Goal: Task Accomplishment & Management: Use online tool/utility

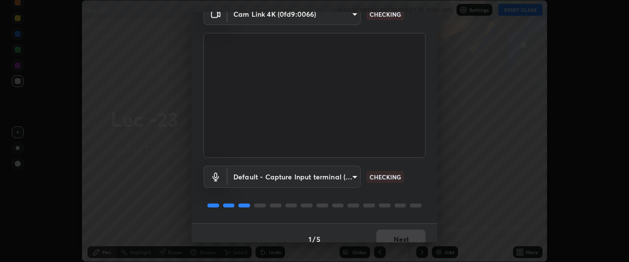
scroll to position [60, 0]
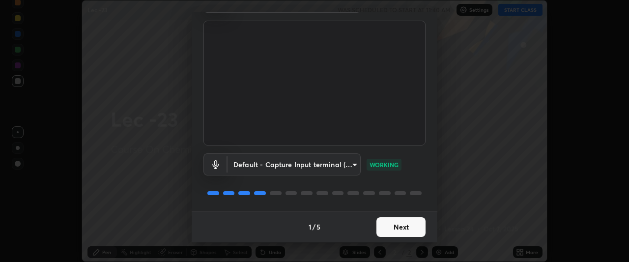
click at [403, 226] on button "Next" at bounding box center [400, 227] width 49 height 20
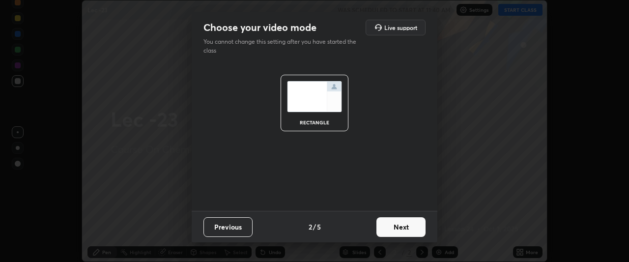
scroll to position [0, 0]
click at [402, 226] on button "Next" at bounding box center [400, 227] width 49 height 20
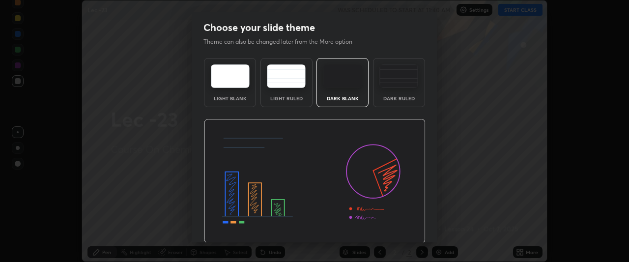
scroll to position [33, 0]
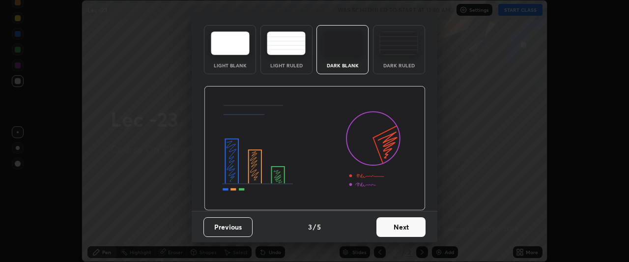
click at [397, 227] on button "Next" at bounding box center [400, 227] width 49 height 20
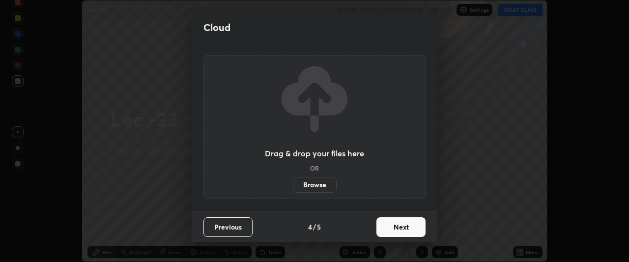
scroll to position [0, 0]
click at [400, 228] on button "Next" at bounding box center [400, 227] width 49 height 20
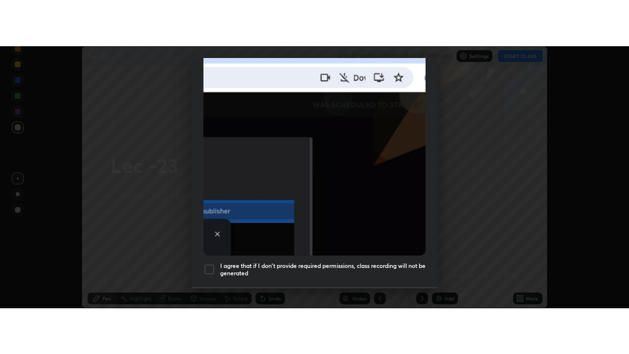
scroll to position [261, 0]
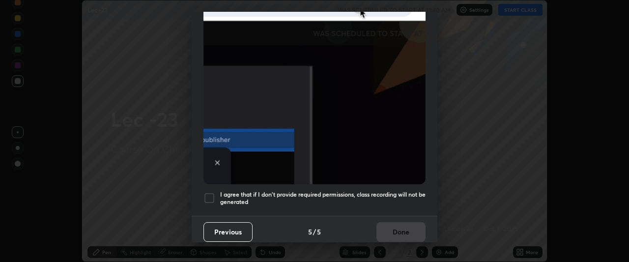
click at [256, 193] on h5 "I agree that if I don't provide required permissions, class recording will not …" at bounding box center [322, 198] width 205 height 15
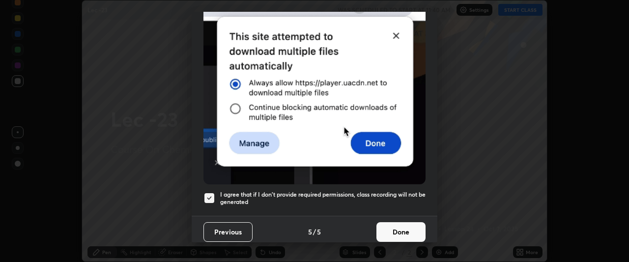
click at [389, 225] on button "Done" at bounding box center [400, 232] width 49 height 20
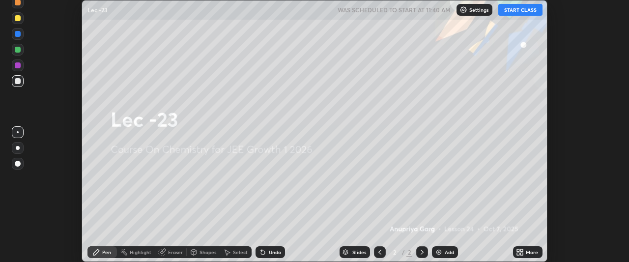
click at [521, 11] on button "START CLASS" at bounding box center [520, 10] width 44 height 12
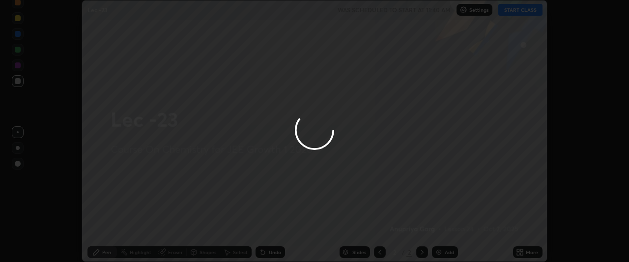
click at [527, 254] on div at bounding box center [314, 131] width 629 height 262
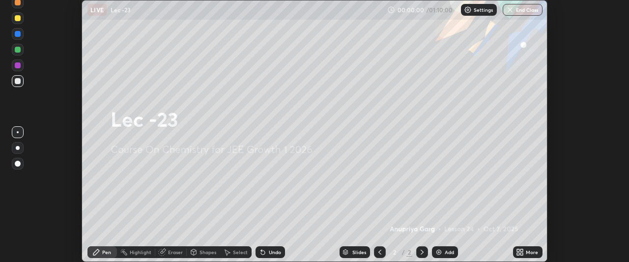
click at [527, 251] on div "More" at bounding box center [531, 251] width 12 height 5
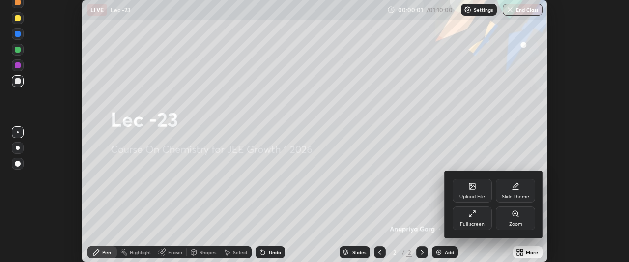
click at [483, 220] on div "Full screen" at bounding box center [471, 218] width 39 height 24
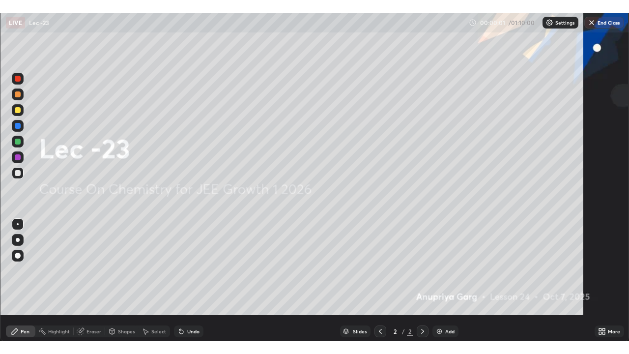
scroll to position [354, 629]
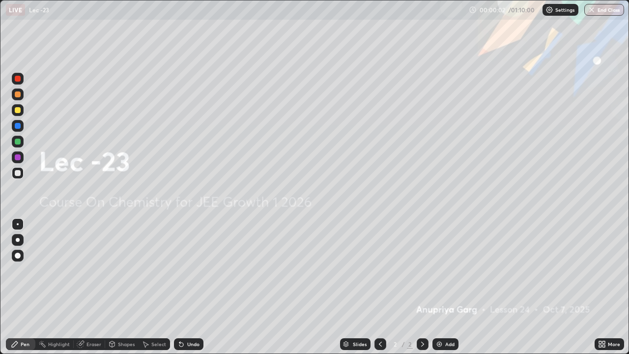
click at [445, 261] on div "Add" at bounding box center [449, 343] width 9 height 5
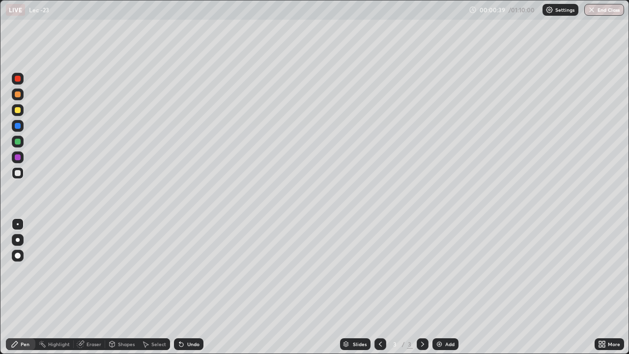
click at [148, 261] on icon at bounding box center [145, 344] width 5 height 6
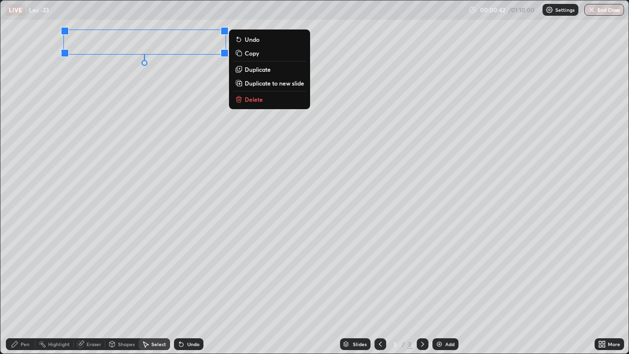
click at [30, 261] on div "Pen" at bounding box center [20, 344] width 29 height 12
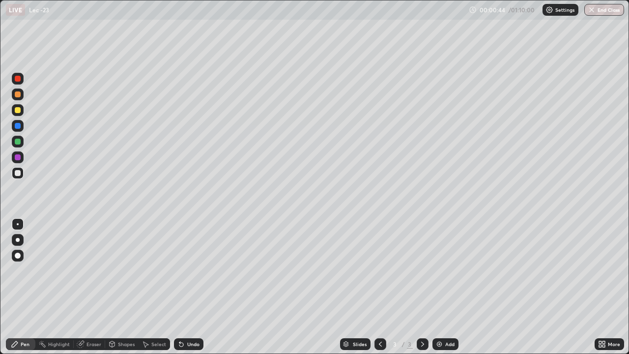
click at [21, 92] on div at bounding box center [18, 94] width 12 height 12
click at [19, 174] on div at bounding box center [18, 173] width 6 height 6
click at [179, 261] on icon at bounding box center [181, 344] width 4 height 4
click at [155, 261] on div "Select" at bounding box center [158, 343] width 15 height 5
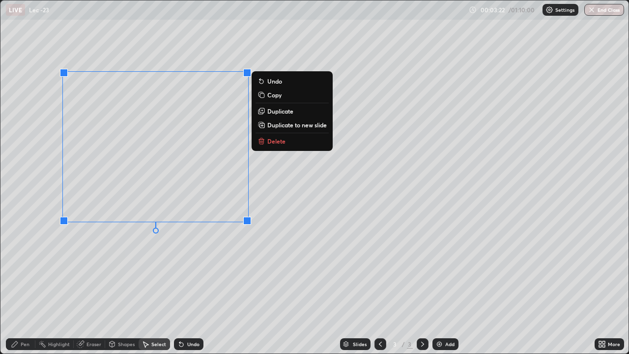
click at [24, 261] on div "Pen" at bounding box center [25, 343] width 9 height 5
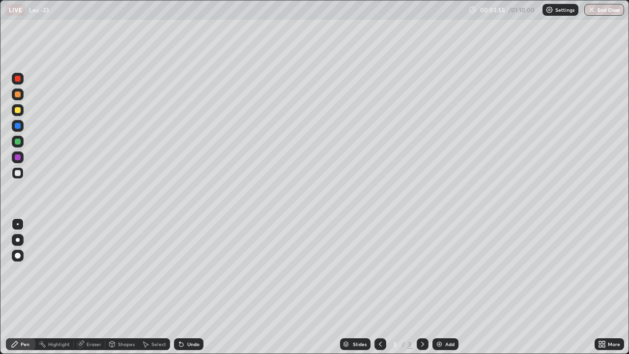
click at [156, 261] on div "Select" at bounding box center [158, 343] width 15 height 5
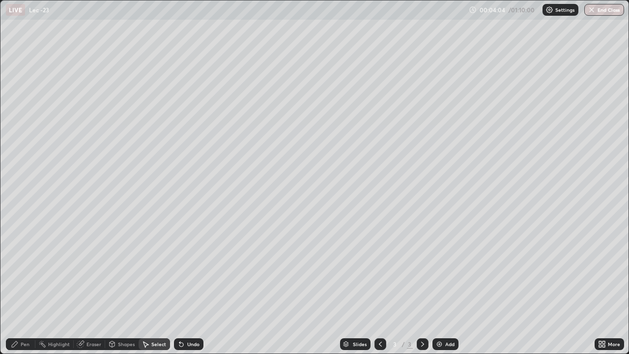
click at [92, 261] on div "Eraser" at bounding box center [93, 343] width 15 height 5
click at [25, 261] on div "Pen" at bounding box center [25, 343] width 9 height 5
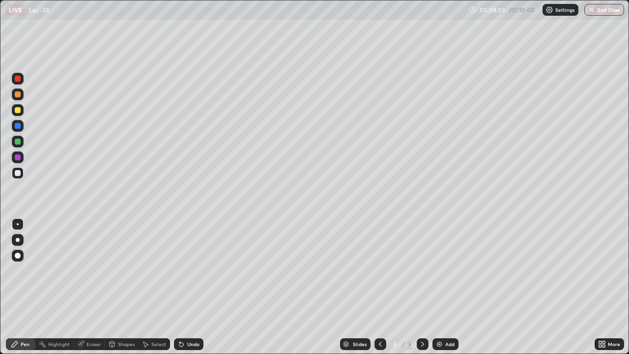
click at [434, 261] on div "Add" at bounding box center [445, 344] width 26 height 12
click at [436, 261] on img at bounding box center [439, 344] width 8 height 8
click at [379, 261] on icon at bounding box center [380, 344] width 8 height 8
click at [448, 261] on div "Add" at bounding box center [449, 343] width 9 height 5
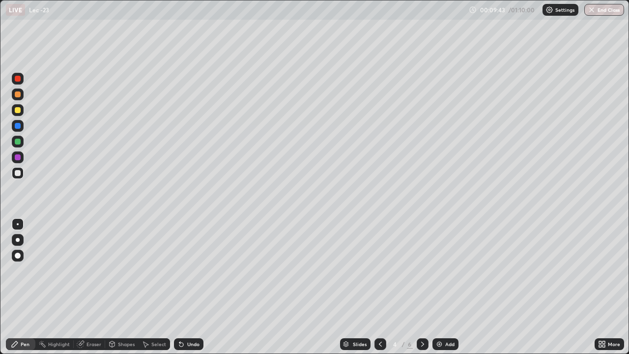
click at [92, 261] on div "Eraser" at bounding box center [93, 343] width 15 height 5
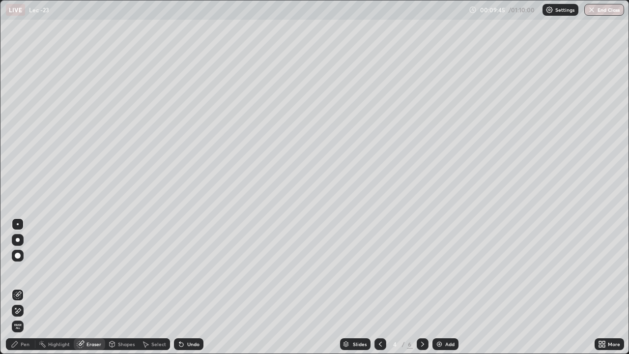
click at [27, 261] on div "Pen" at bounding box center [25, 343] width 9 height 5
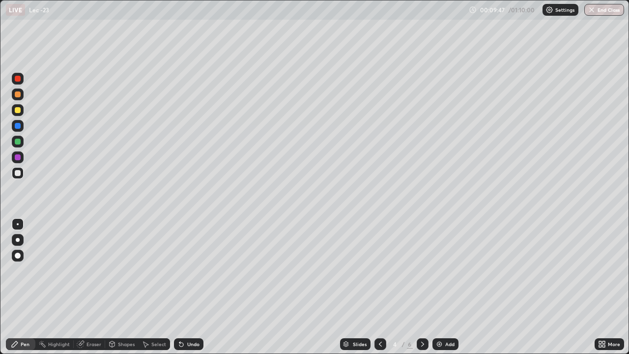
click at [187, 261] on div "Undo" at bounding box center [193, 343] width 12 height 5
click at [125, 261] on div "Shapes" at bounding box center [121, 344] width 33 height 12
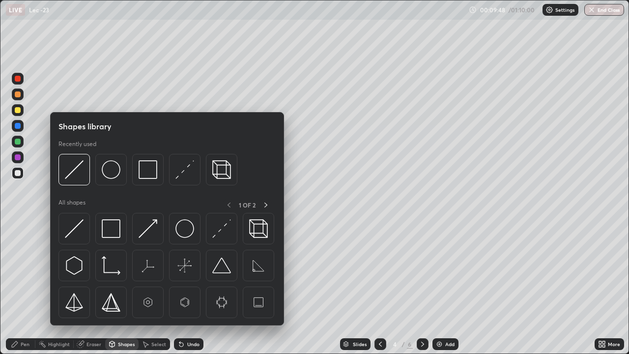
click at [154, 261] on div "Select" at bounding box center [158, 343] width 15 height 5
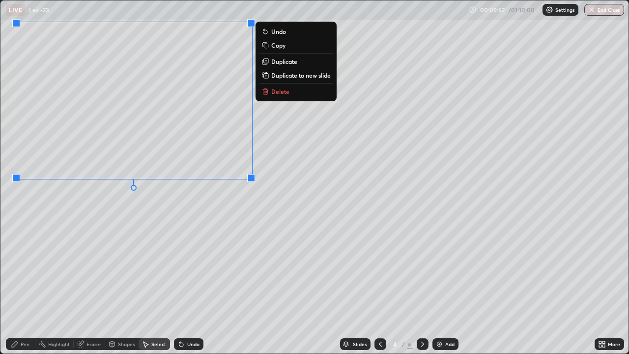
click at [112, 235] on div "0 ° Undo Copy Duplicate Duplicate to new slide Delete" at bounding box center [314, 176] width 628 height 353
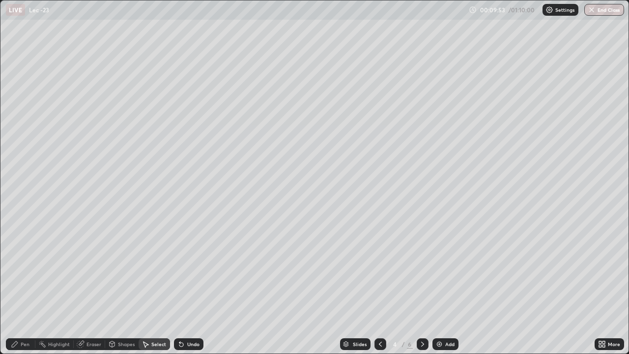
click at [27, 261] on div "Pen" at bounding box center [25, 343] width 9 height 5
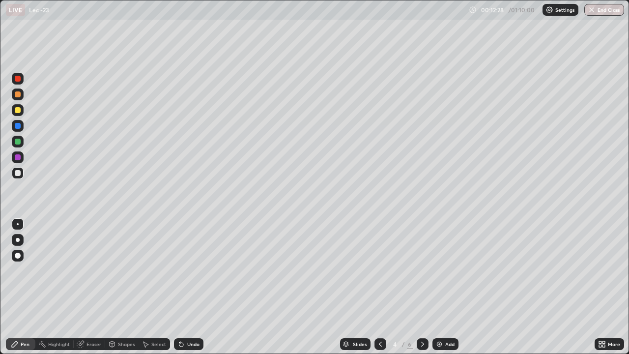
click at [379, 261] on icon at bounding box center [380, 343] width 3 height 5
click at [421, 261] on icon at bounding box center [422, 343] width 3 height 5
click at [188, 261] on div "Undo" at bounding box center [193, 343] width 12 height 5
click at [446, 261] on div "Add" at bounding box center [449, 343] width 9 height 5
click at [90, 261] on div "Eraser" at bounding box center [93, 343] width 15 height 5
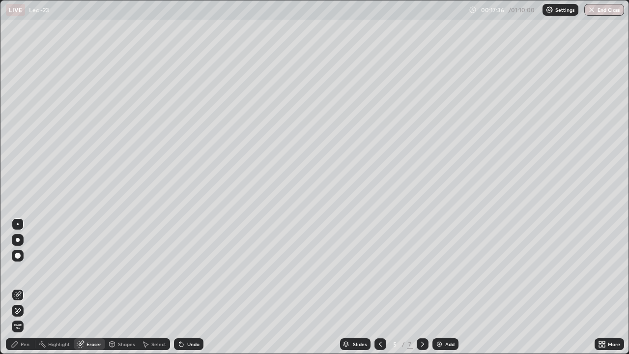
click at [27, 261] on div "Pen" at bounding box center [25, 343] width 9 height 5
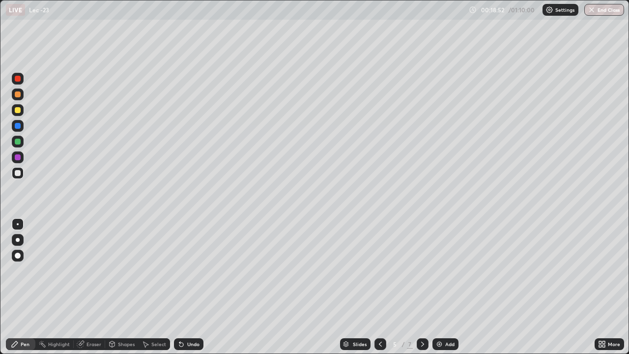
click at [158, 261] on div "Select" at bounding box center [153, 344] width 31 height 12
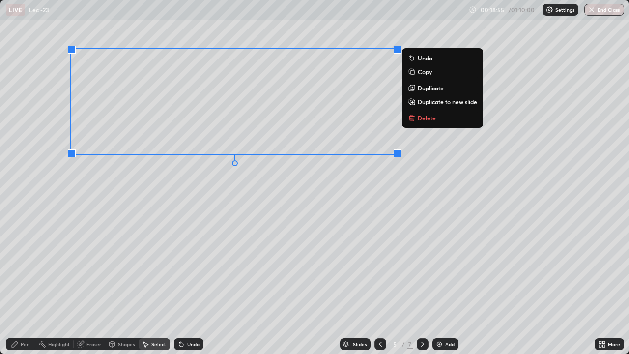
click at [179, 210] on div "0 ° Undo Copy Duplicate Duplicate to new slide Delete" at bounding box center [314, 176] width 628 height 353
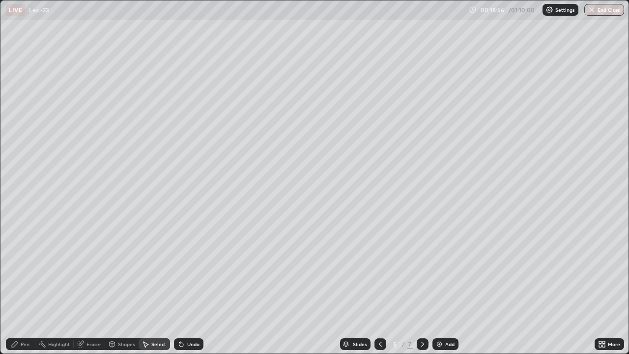
click at [31, 261] on div "Pen" at bounding box center [20, 344] width 29 height 12
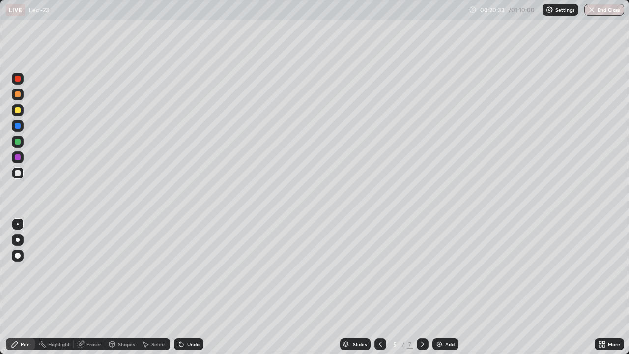
click at [438, 261] on img at bounding box center [439, 344] width 8 height 8
click at [22, 112] on div at bounding box center [18, 110] width 12 height 12
click at [17, 174] on div at bounding box center [18, 173] width 6 height 6
click at [152, 261] on div "Select" at bounding box center [153, 344] width 31 height 12
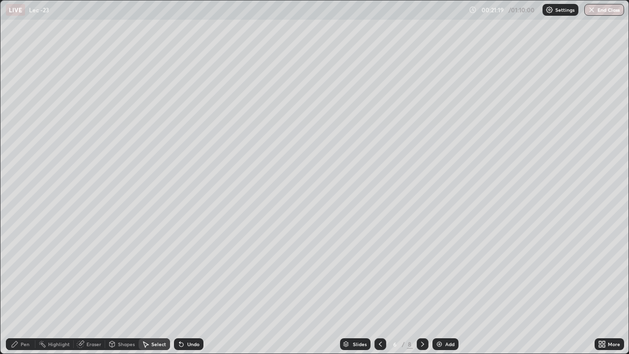
click at [92, 261] on div "Eraser" at bounding box center [93, 343] width 15 height 5
click at [32, 261] on div "Pen" at bounding box center [20, 344] width 29 height 12
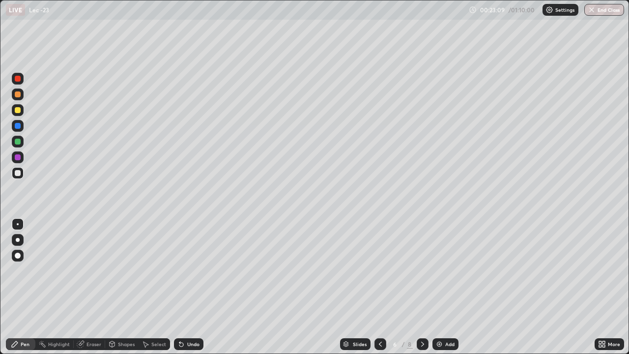
click at [95, 261] on div "Eraser" at bounding box center [93, 343] width 15 height 5
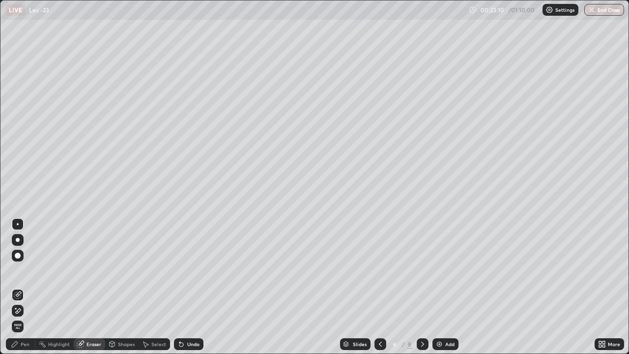
click at [24, 261] on div "Pen" at bounding box center [25, 343] width 9 height 5
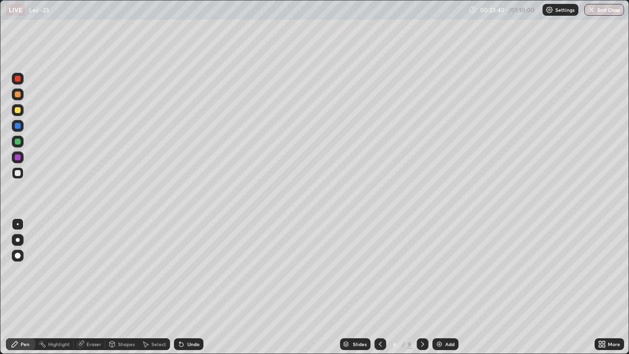
click at [153, 261] on div "Select" at bounding box center [158, 343] width 15 height 5
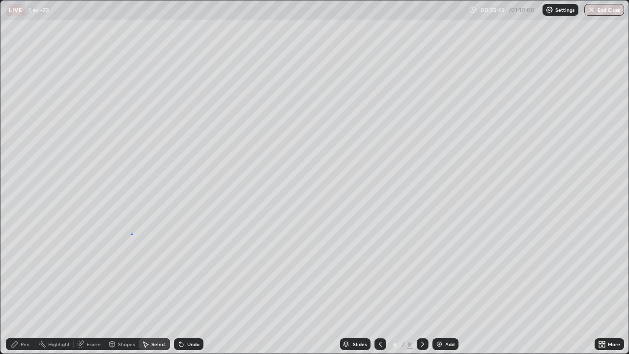
click at [132, 234] on div "0 ° Undo Copy Duplicate Duplicate to new slide Delete" at bounding box center [314, 176] width 628 height 353
click at [29, 261] on div "Pen" at bounding box center [20, 344] width 29 height 12
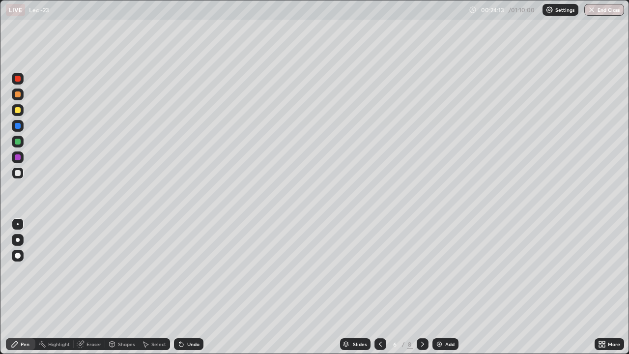
click at [116, 261] on div "Shapes" at bounding box center [121, 344] width 33 height 20
click at [26, 261] on div "Pen" at bounding box center [20, 344] width 29 height 12
click at [187, 261] on div "Undo" at bounding box center [193, 343] width 12 height 5
click at [446, 261] on div "Add" at bounding box center [449, 343] width 9 height 5
click at [152, 261] on div "Select" at bounding box center [158, 343] width 15 height 5
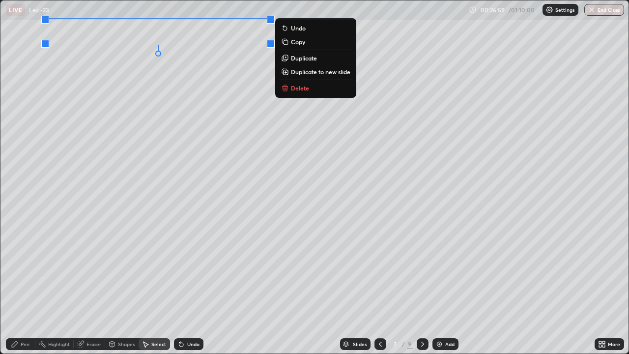
click at [105, 203] on div "0 ° Undo Copy Duplicate Duplicate to new slide Delete" at bounding box center [314, 176] width 628 height 353
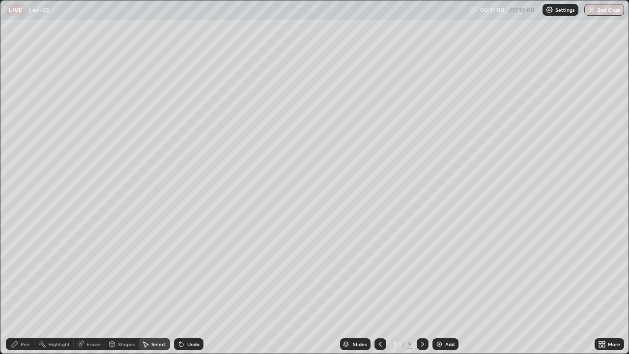
click at [22, 261] on div "Pen" at bounding box center [25, 343] width 9 height 5
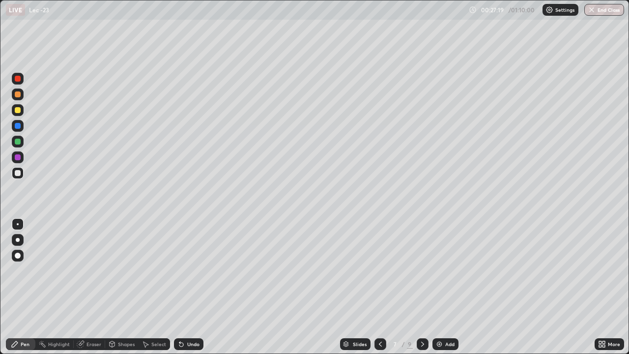
click at [154, 261] on div "Select" at bounding box center [158, 343] width 15 height 5
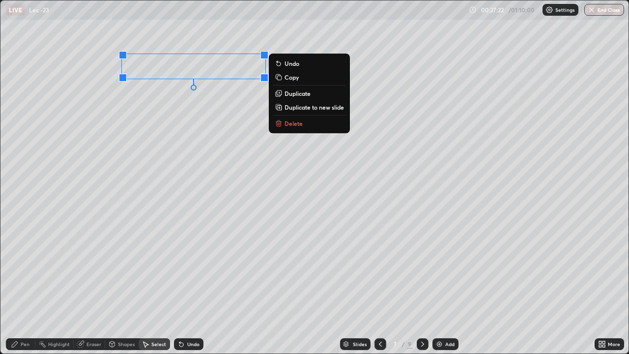
click at [149, 176] on div "0 ° Undo Copy Duplicate Duplicate to new slide Delete" at bounding box center [314, 176] width 628 height 353
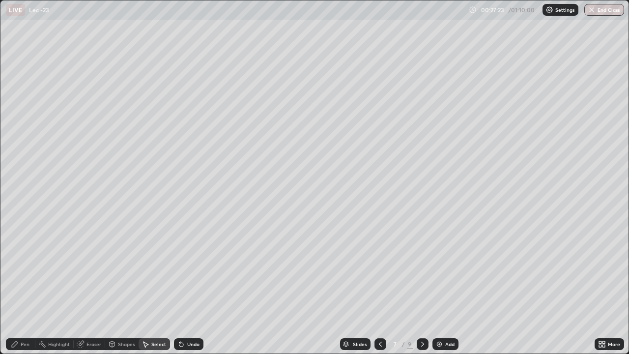
click at [27, 261] on div "Pen" at bounding box center [25, 343] width 9 height 5
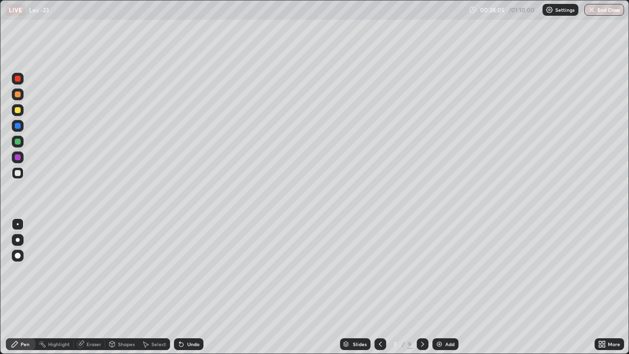
click at [155, 261] on div "Select" at bounding box center [158, 343] width 15 height 5
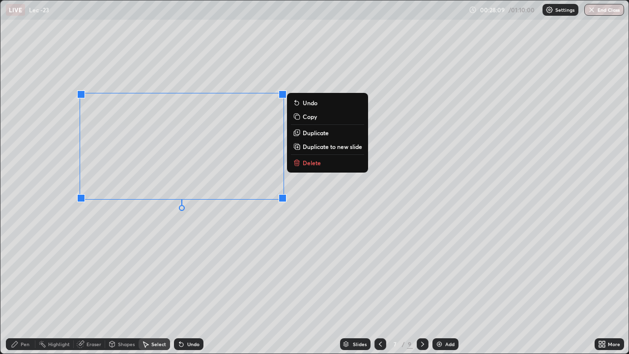
click at [151, 231] on div "0 ° Undo Copy Duplicate Duplicate to new slide Delete" at bounding box center [314, 176] width 628 height 353
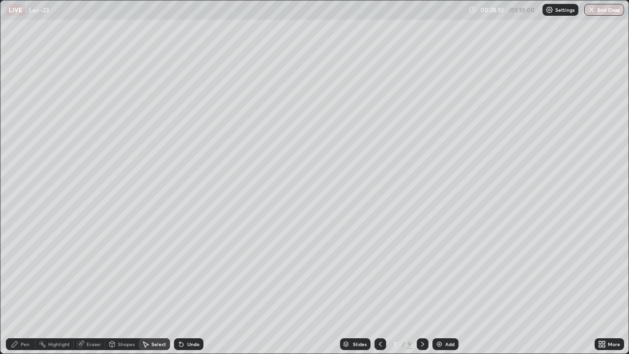
click at [22, 261] on div "Pen" at bounding box center [25, 343] width 9 height 5
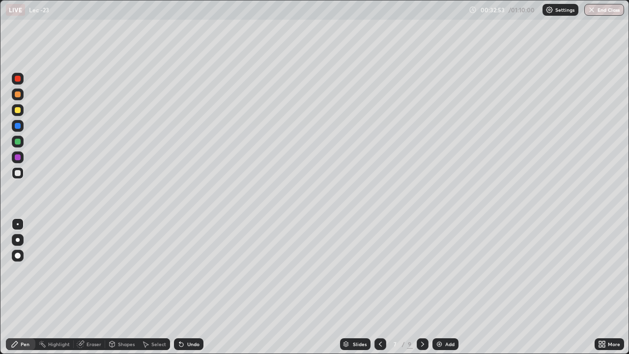
click at [441, 261] on img at bounding box center [439, 344] width 8 height 8
click at [150, 261] on div "Select" at bounding box center [153, 344] width 31 height 12
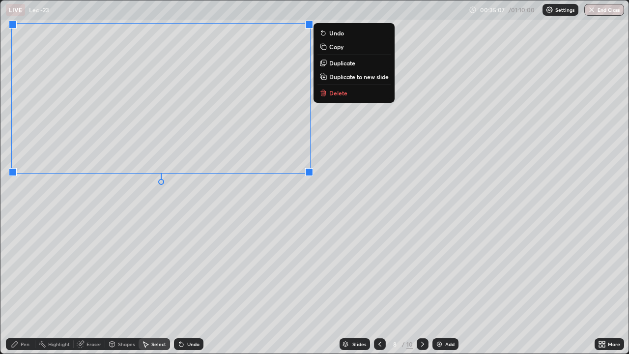
click at [137, 220] on div "0 ° Undo Copy Duplicate Duplicate to new slide Delete" at bounding box center [314, 176] width 628 height 353
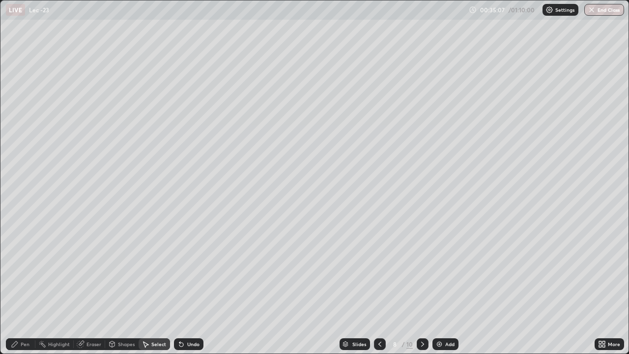
click at [25, 261] on div "Pen" at bounding box center [25, 343] width 9 height 5
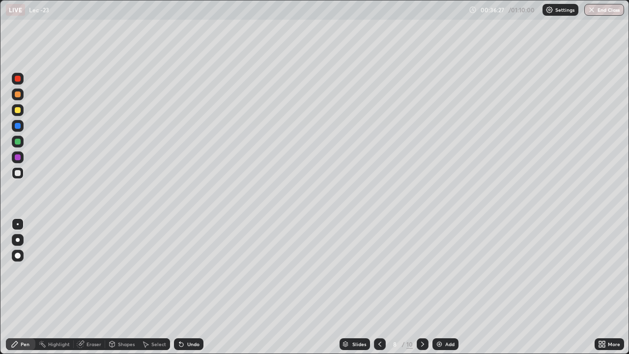
click at [95, 261] on div "Eraser" at bounding box center [93, 343] width 15 height 5
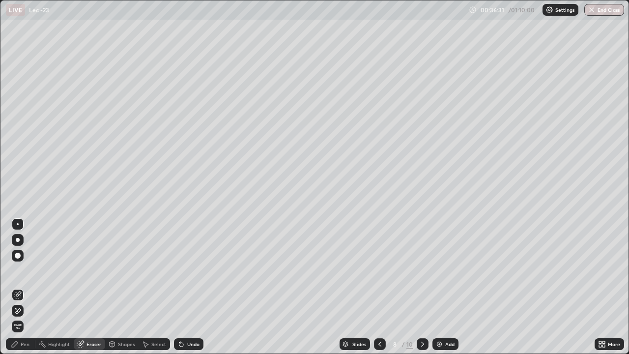
click at [26, 261] on div "Pen" at bounding box center [25, 343] width 9 height 5
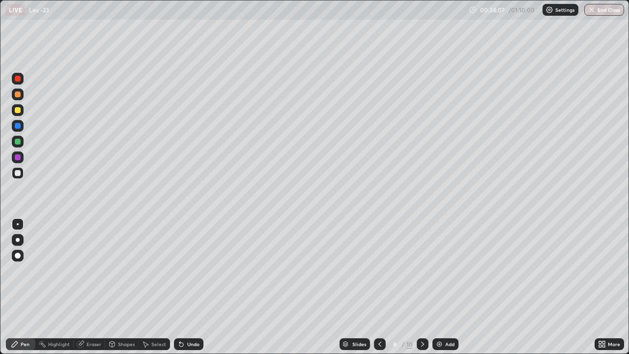
click at [156, 261] on div "Select" at bounding box center [153, 344] width 31 height 12
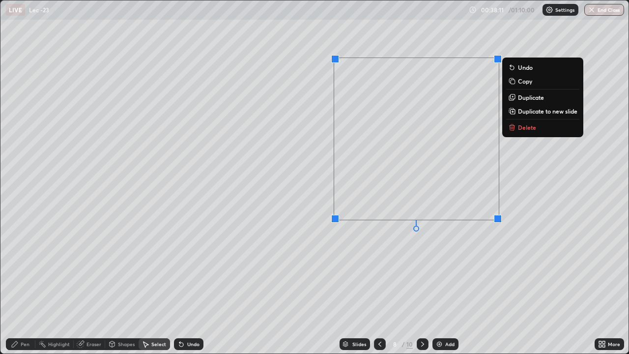
click at [396, 252] on div "0 ° Undo Copy Duplicate Duplicate to new slide Delete" at bounding box center [314, 176] width 628 height 353
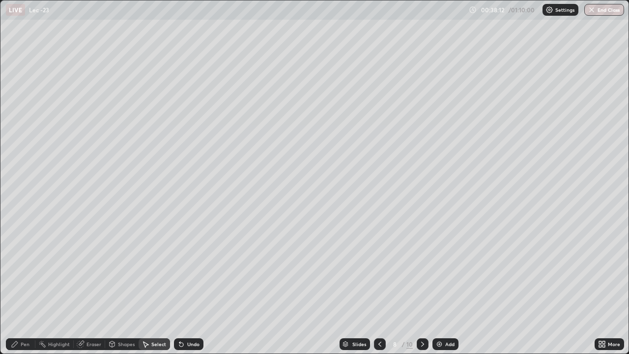
click at [23, 261] on div "Pen" at bounding box center [20, 344] width 29 height 12
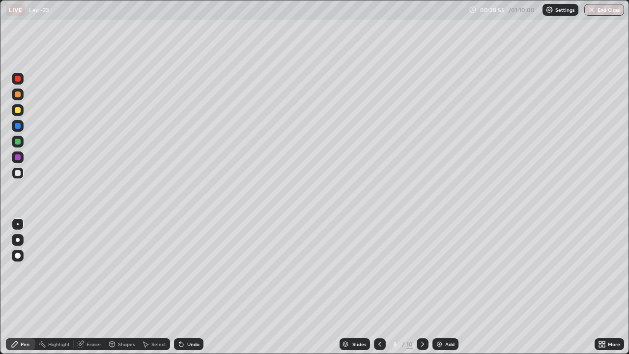
click at [190, 261] on div "Undo" at bounding box center [193, 343] width 12 height 5
click at [444, 261] on div "Add" at bounding box center [445, 344] width 26 height 12
click at [91, 261] on div "Eraser" at bounding box center [93, 343] width 15 height 5
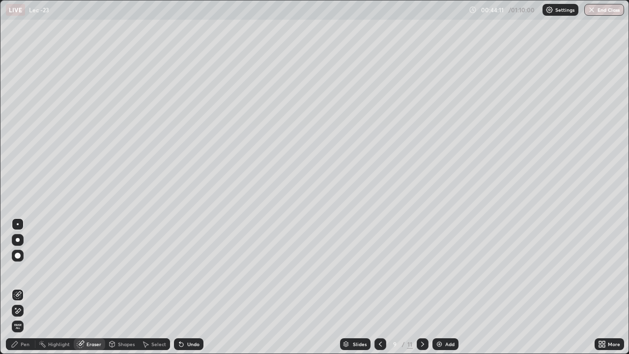
click at [28, 261] on div "Pen" at bounding box center [25, 343] width 9 height 5
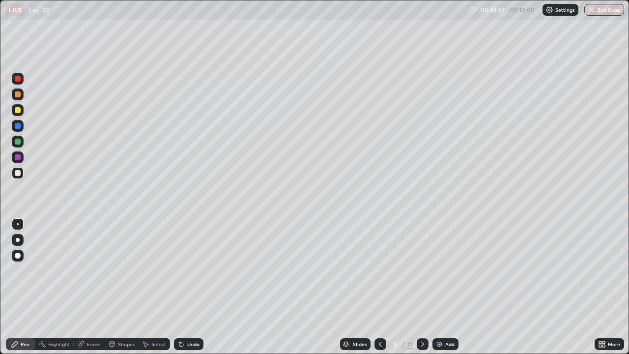
click at [382, 261] on icon at bounding box center [380, 344] width 8 height 8
click at [380, 261] on icon at bounding box center [380, 344] width 8 height 8
click at [422, 261] on icon at bounding box center [422, 343] width 3 height 5
click at [423, 261] on icon at bounding box center [422, 344] width 8 height 8
click at [424, 261] on icon at bounding box center [422, 344] width 8 height 8
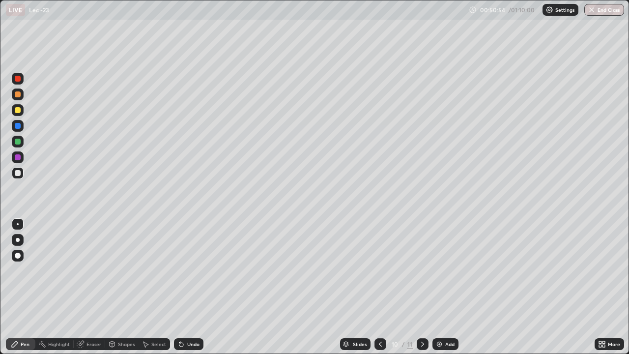
click at [153, 261] on div "Select" at bounding box center [158, 343] width 15 height 5
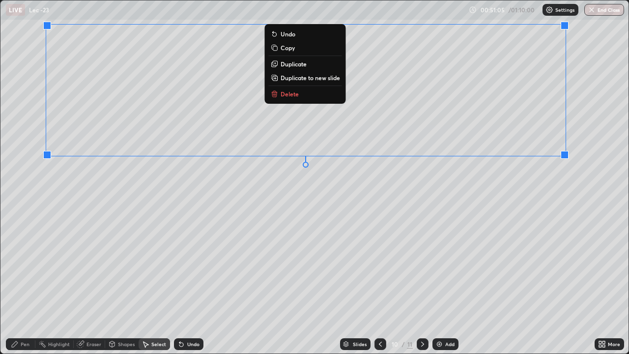
click at [105, 261] on div "0 ° Undo Copy Duplicate Duplicate to new slide Delete" at bounding box center [314, 176] width 628 height 353
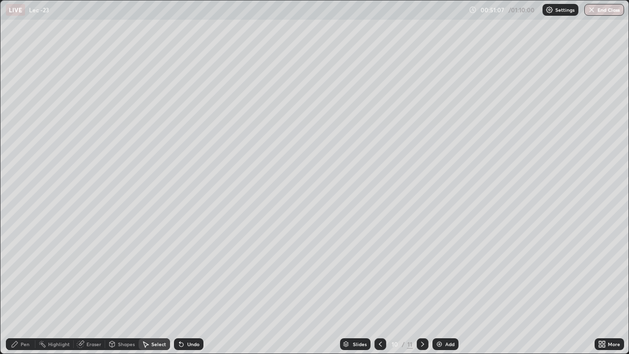
click at [27, 261] on div "Pen" at bounding box center [25, 343] width 9 height 5
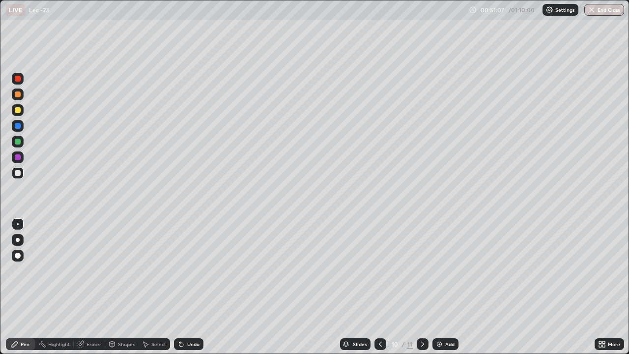
click at [18, 98] on div at bounding box center [18, 94] width 12 height 12
click at [94, 261] on div "Eraser" at bounding box center [89, 344] width 31 height 12
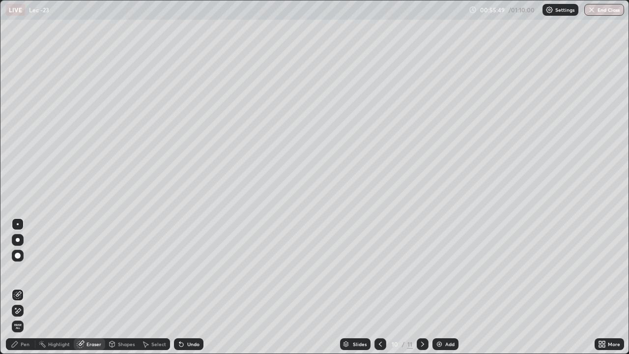
click at [29, 261] on div "Pen" at bounding box center [20, 344] width 29 height 12
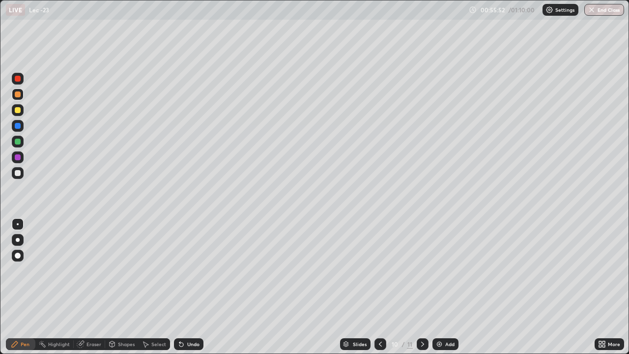
click at [88, 261] on div "Eraser" at bounding box center [93, 343] width 15 height 5
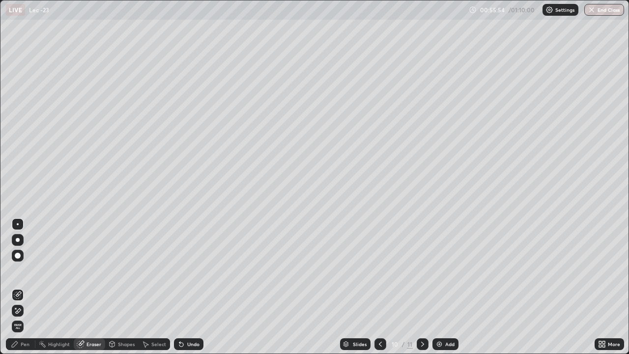
click at [22, 261] on div "Pen" at bounding box center [25, 343] width 9 height 5
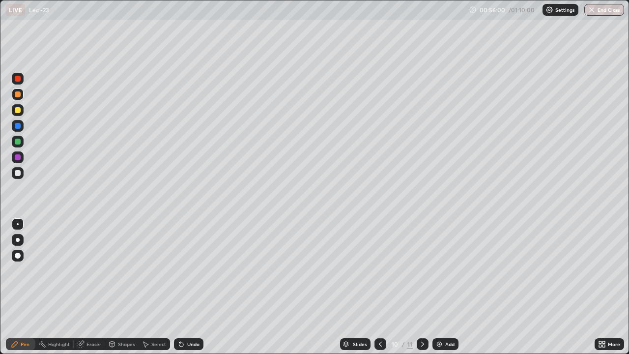
click at [92, 261] on div "Eraser" at bounding box center [93, 343] width 15 height 5
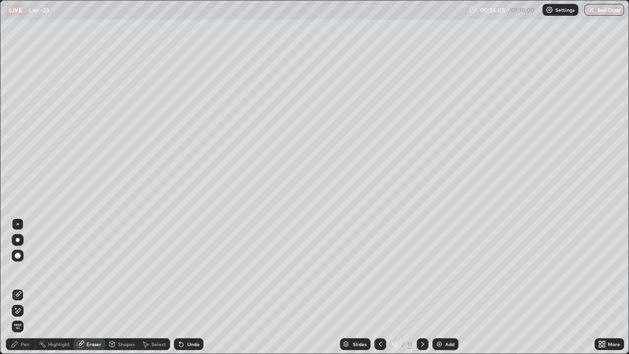
click at [17, 256] on div at bounding box center [18, 255] width 6 height 6
click at [23, 261] on div "Pen" at bounding box center [25, 343] width 9 height 5
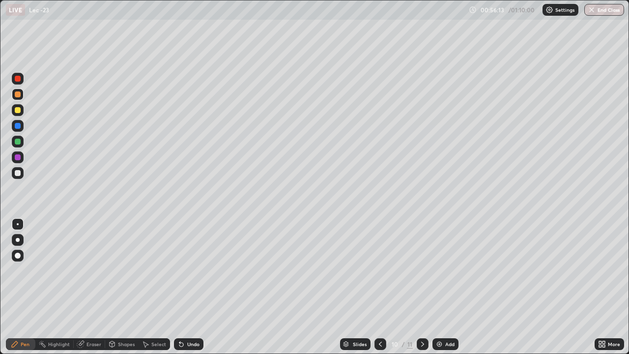
click at [22, 174] on div at bounding box center [18, 173] width 12 height 12
click at [420, 261] on icon at bounding box center [422, 344] width 8 height 8
click at [20, 108] on div at bounding box center [18, 110] width 6 height 6
click at [611, 261] on div "More" at bounding box center [613, 343] width 12 height 5
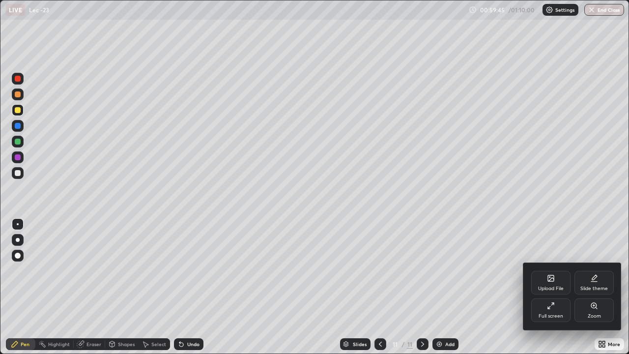
click at [554, 261] on div at bounding box center [314, 177] width 629 height 354
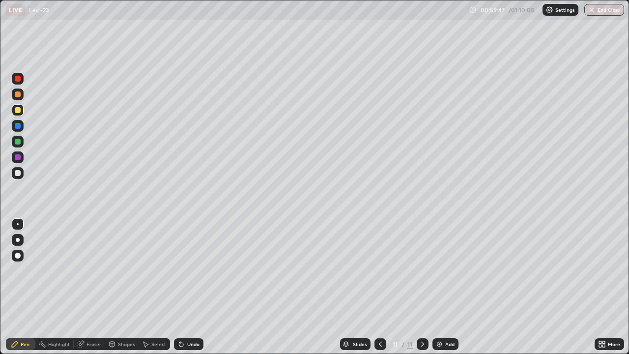
click at [605, 9] on button "End Class" at bounding box center [604, 10] width 40 height 12
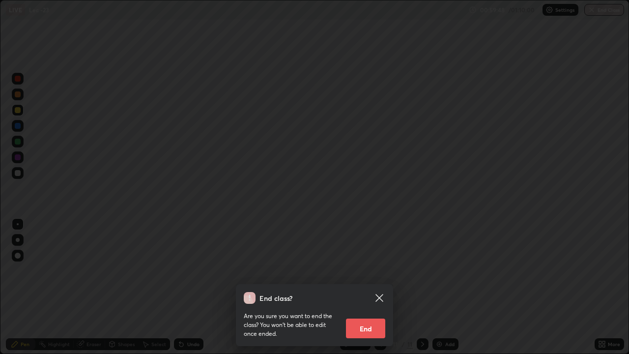
click at [370, 261] on button "End" at bounding box center [365, 328] width 39 height 20
